Goal: Transaction & Acquisition: Purchase product/service

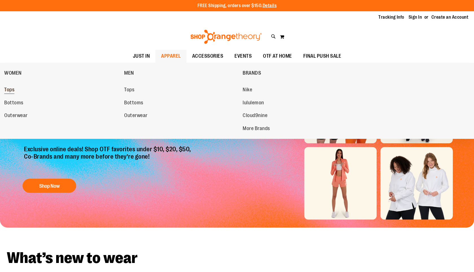
click at [16, 88] on link "Tops" at bounding box center [61, 90] width 114 height 10
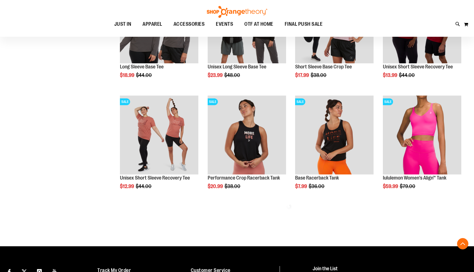
scroll to position [253, 0]
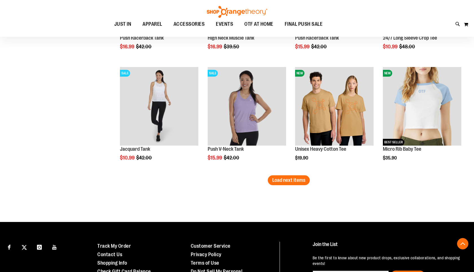
scroll to position [936, 0]
click at [303, 177] on span "Load next items" at bounding box center [288, 180] width 33 height 6
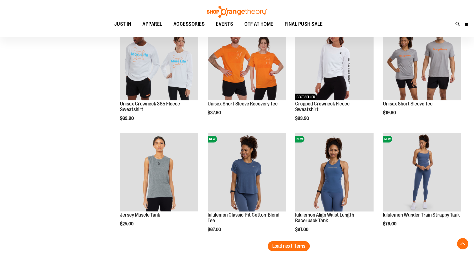
scroll to position [1203, 0]
click at [292, 245] on span "Load next items" at bounding box center [288, 246] width 33 height 6
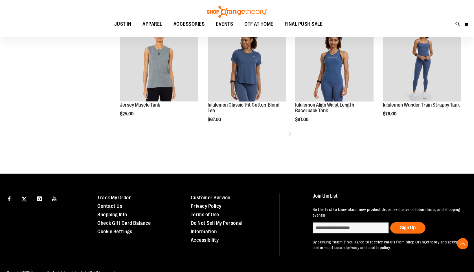
scroll to position [1311, 0]
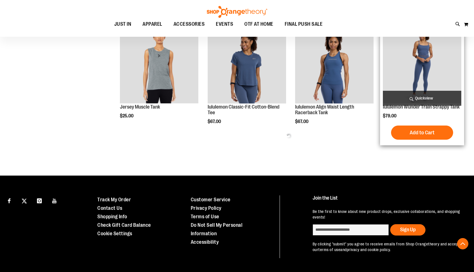
click at [451, 63] on img "product" at bounding box center [422, 64] width 78 height 78
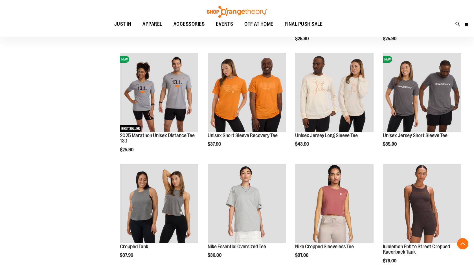
scroll to position [118, 0]
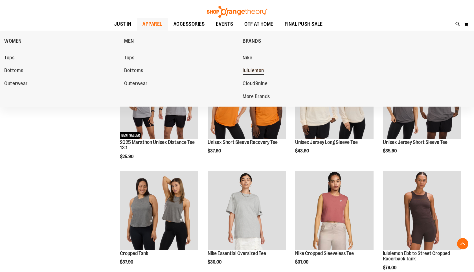
click at [245, 74] on span "lululemon" at bounding box center [253, 70] width 21 height 7
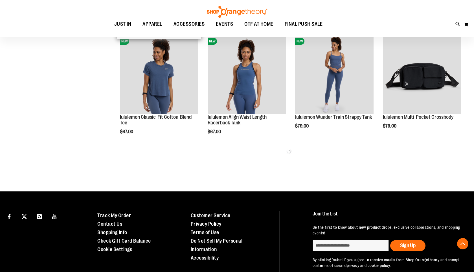
scroll to position [315, 0]
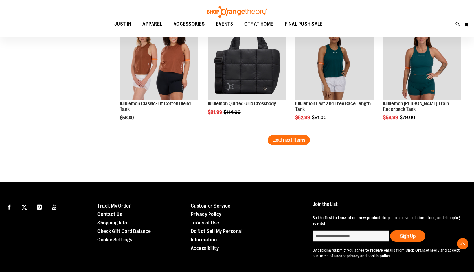
scroll to position [1026, 0]
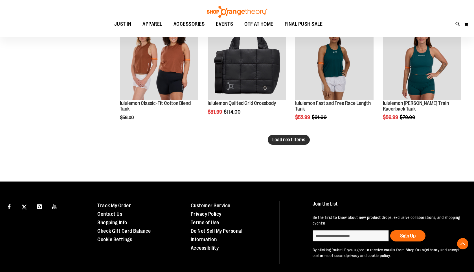
click at [294, 138] on span "Load next items" at bounding box center [288, 140] width 33 height 6
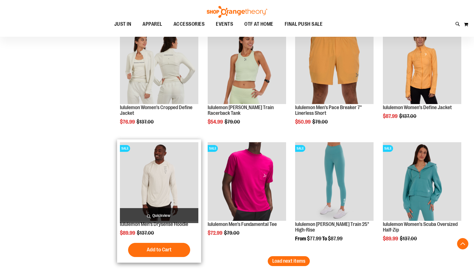
scroll to position [1333, 0]
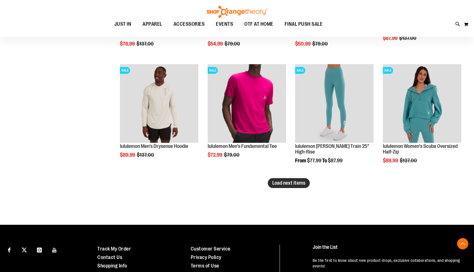
click at [285, 185] on span "Load next items" at bounding box center [288, 183] width 33 height 6
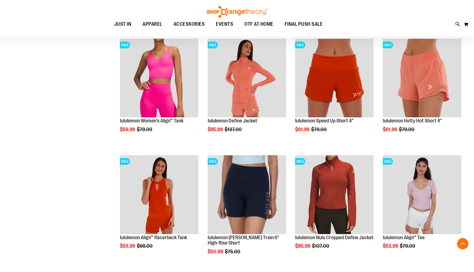
scroll to position [1483, 0]
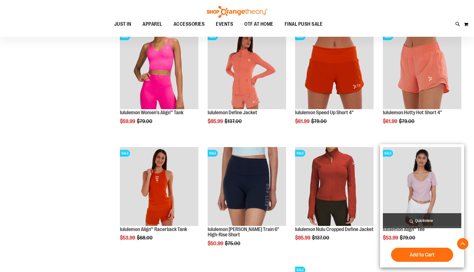
click at [415, 186] on img "product" at bounding box center [422, 186] width 78 height 78
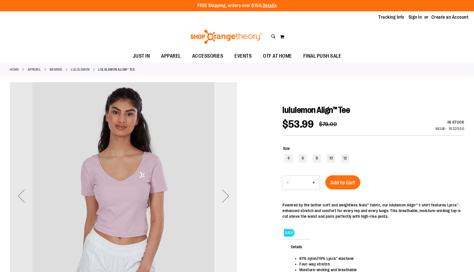
click at [236, 185] on div "Next" at bounding box center [226, 195] width 23 height 23
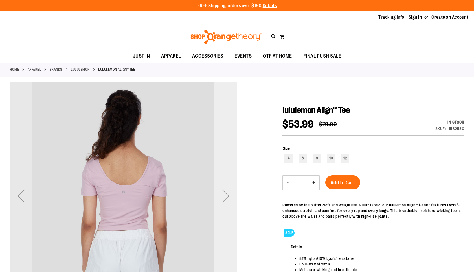
click at [230, 193] on div "Next" at bounding box center [226, 195] width 23 height 23
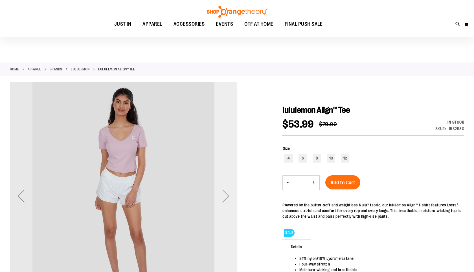
scroll to position [61, 0]
